Goal: Task Accomplishment & Management: Complete application form

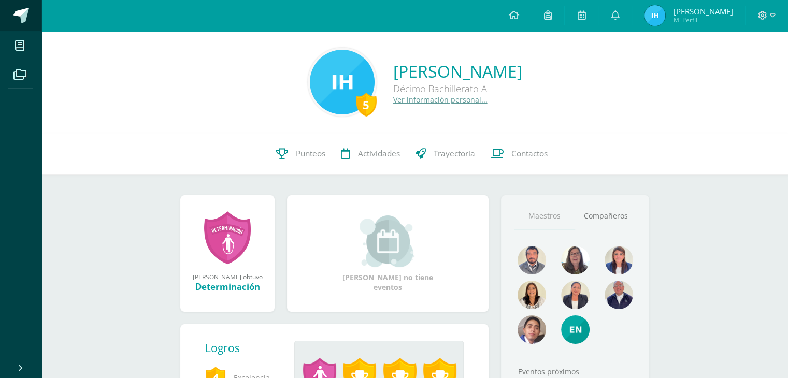
click at [11, 21] on link at bounding box center [20, 15] width 41 height 31
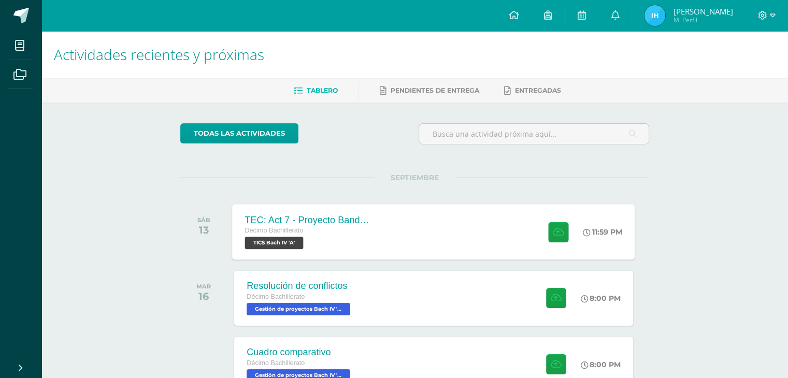
click at [337, 253] on div "TEC: Act 7 - Proyecto Bandera Verde Décimo Bachillerato TICS [PERSON_NAME] IV '…" at bounding box center [307, 231] width 151 height 55
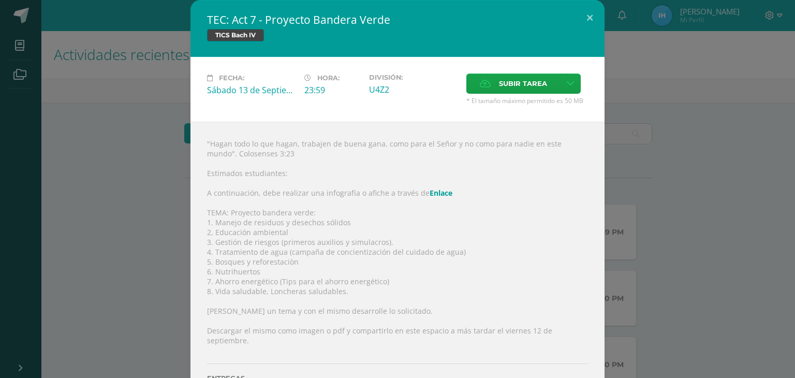
click at [430, 196] on link "Enlace" at bounding box center [441, 193] width 23 height 10
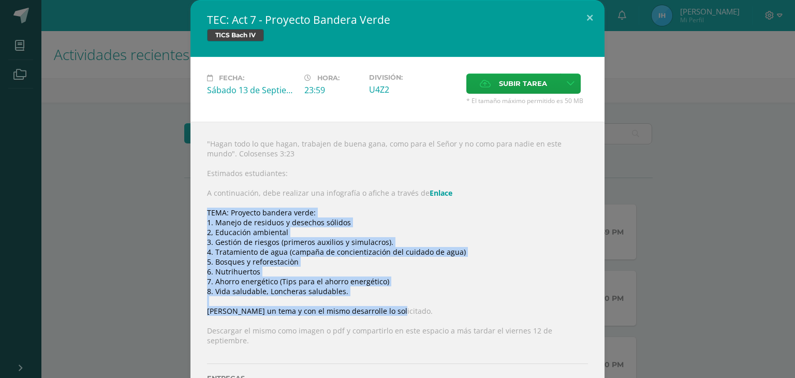
drag, startPoint x: 201, startPoint y: 214, endPoint x: 384, endPoint y: 308, distance: 205.4
click at [384, 308] on div ""Hagan todo lo que hagan, trabajen de buena gana, como para el Señor y no como …" at bounding box center [398, 272] width 414 height 301
copy div "TEMA: Proyecto bandera verde: 1. Manejo de residuos y desechos sólidos 2, Educa…"
click at [348, 209] on div ""Hagan todo lo que hagan, trabajen de buena gana, como para el Señor y no como …" at bounding box center [398, 272] width 414 height 301
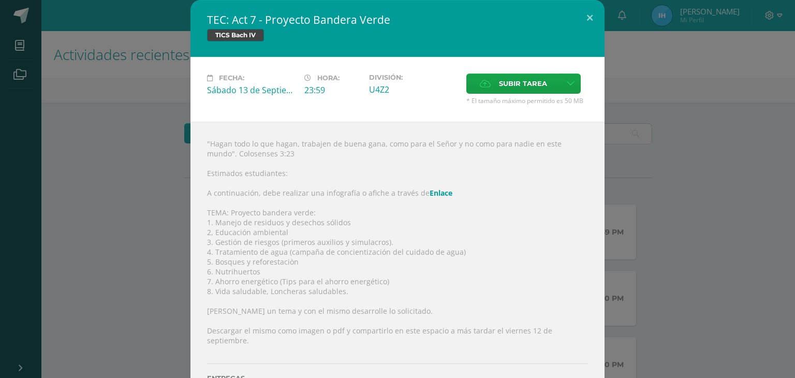
scroll to position [37, 0]
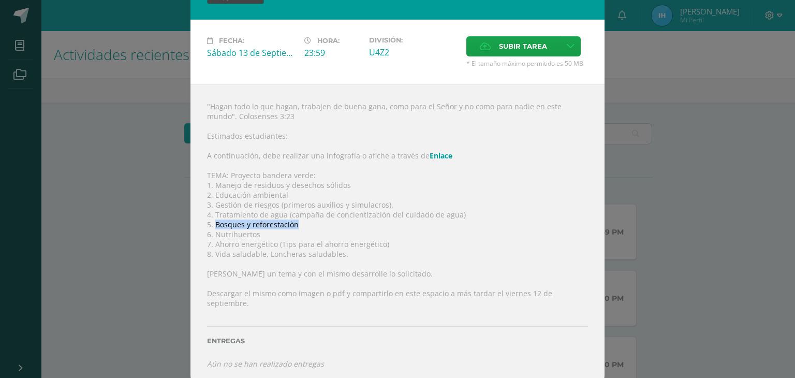
drag, startPoint x: 294, startPoint y: 225, endPoint x: 211, endPoint y: 228, distance: 82.9
click at [211, 228] on div ""Hagan todo lo que hagan, trabajen de buena gana, como para el Señor y no como …" at bounding box center [398, 234] width 414 height 301
copy div "Bosques y reforestaciòn"
drag, startPoint x: 206, startPoint y: 179, endPoint x: 324, endPoint y: 172, distance: 118.8
click at [324, 172] on div ""Hagan todo lo que hagan, trabajen de buena gana, como para el Señor y no como …" at bounding box center [398, 234] width 414 height 301
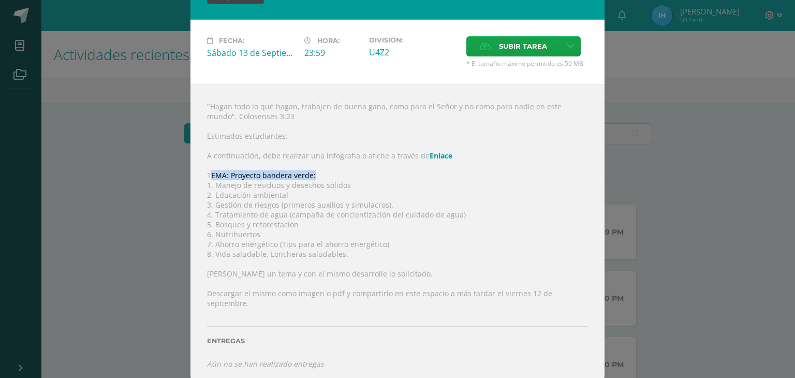
click at [208, 174] on div ""Hagan todo lo que hagan, trabajen de buena gana, como para el Señor y no como …" at bounding box center [398, 234] width 414 height 301
drag, startPoint x: 195, startPoint y: 174, endPoint x: 320, endPoint y: 180, distance: 125.4
click at [320, 180] on div ""Hagan todo lo que hagan, trabajen de buena gana, como para el Señor y no como …" at bounding box center [398, 234] width 414 height 301
copy div "TEMA: Proyecto bandera verde:"
click at [312, 253] on div ""Hagan todo lo que hagan, trabajen de buena gana, como para el Señor y no como …" at bounding box center [398, 234] width 414 height 301
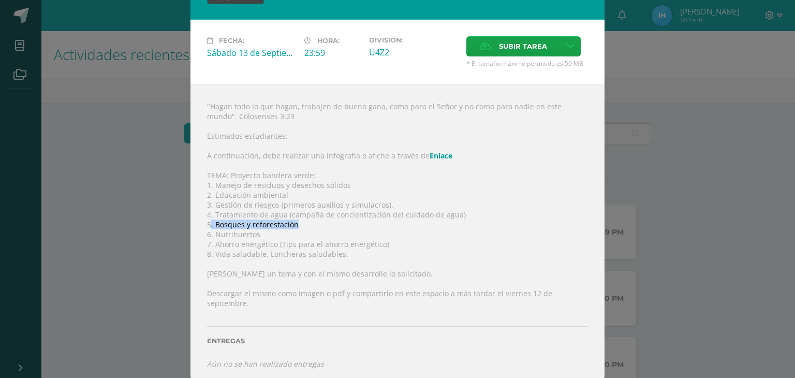
drag, startPoint x: 300, startPoint y: 225, endPoint x: 208, endPoint y: 225, distance: 92.7
click at [208, 225] on div ""Hagan todo lo que hagan, trabajen de buena gana, como para el Señor y no como …" at bounding box center [398, 234] width 414 height 301
copy div ". Bosques y reforestaciòn"
click at [350, 240] on div ""Hagan todo lo que hagan, trabajen de buena gana, como para el Señor y no como …" at bounding box center [398, 234] width 414 height 301
click at [524, 47] on span "Subir tarea" at bounding box center [523, 46] width 48 height 19
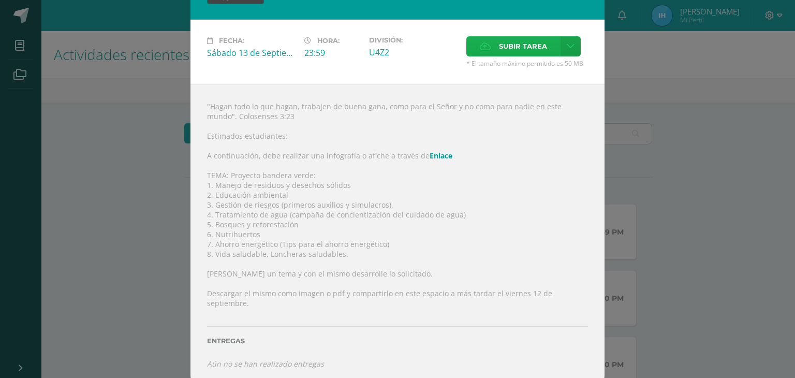
click at [0, 0] on input "Subir tarea" at bounding box center [0, 0] width 0 height 0
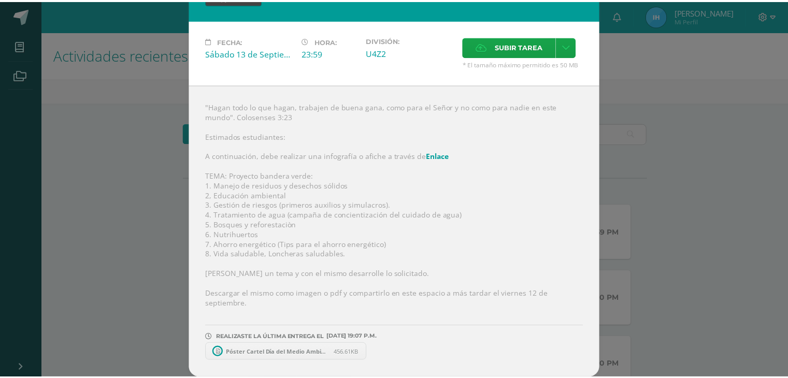
scroll to position [28, 0]
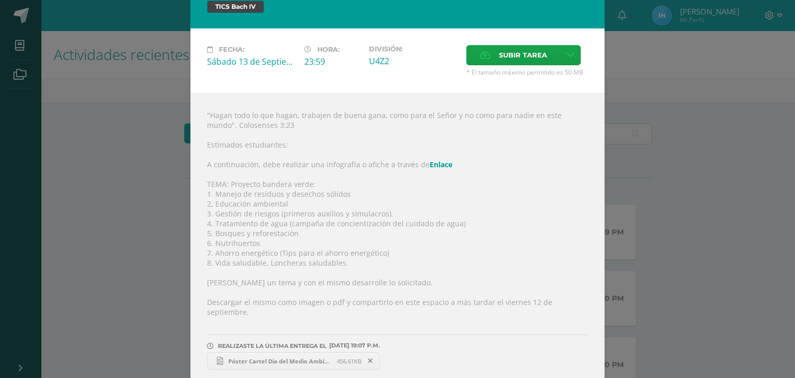
click at [254, 357] on span "Póster Cartel Día del Medio Ambiente Ecológico Verde.png" at bounding box center [280, 361] width 114 height 8
click at [149, 62] on div "TEC: Act 7 - Proyecto Bandera Verde TICS [PERSON_NAME] IV Fecha: [DATE] Hora: 2…" at bounding box center [397, 179] width 787 height 415
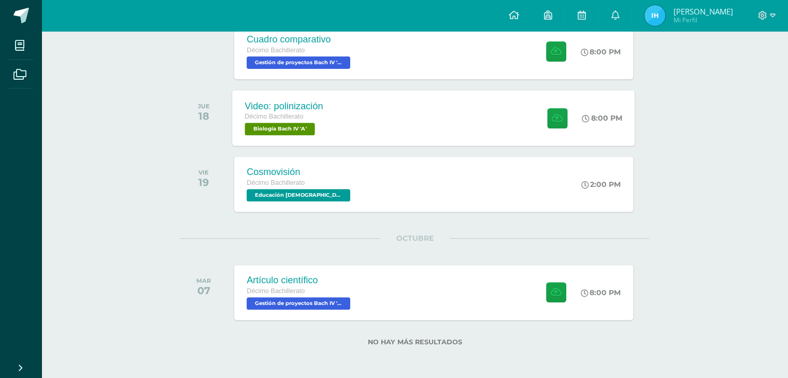
scroll to position [313, 0]
